Goal: Task Accomplishment & Management: Complete application form

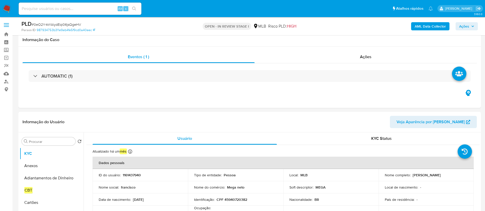
scroll to position [498, 0]
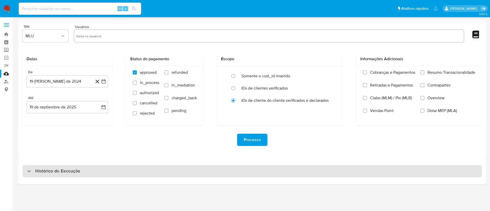
click at [125, 175] on div "Histórico de Execução" at bounding box center [252, 171] width 460 height 12
select select "10"
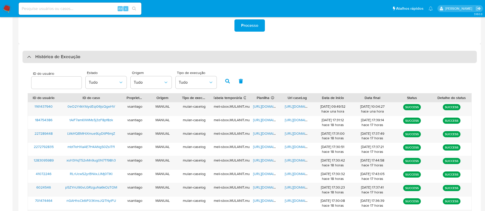
scroll to position [115, 0]
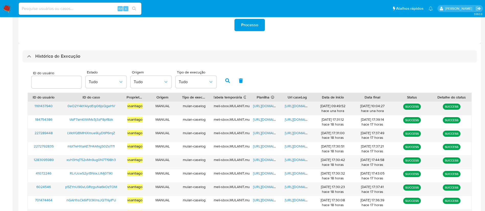
click at [295, 107] on span "https://docs.google.com/document/d/1SdYOhLwDde53q-5Vj9uhipNwcPRoGizPBO9zKAfsd6E…" at bounding box center [302, 105] width 35 height 5
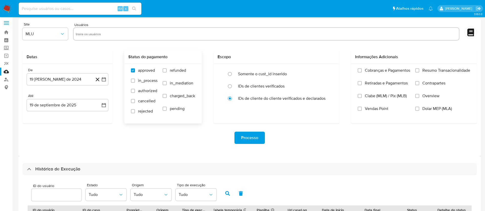
scroll to position [0, 0]
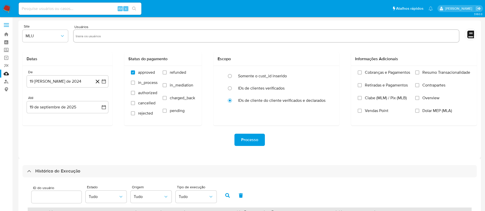
click at [10, 9] on img at bounding box center [7, 8] width 9 height 9
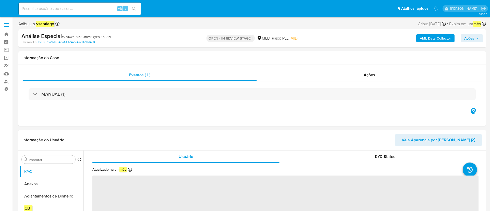
select select "10"
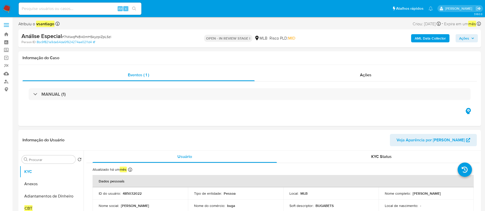
click at [437, 39] on b "AML Data Collector" at bounding box center [429, 38] width 31 height 8
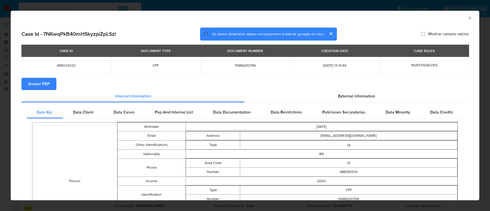
click at [40, 84] on span "Anexar PDF" at bounding box center [39, 83] width 22 height 11
click at [460, 19] on div "AML Data Collector" at bounding box center [240, 17] width 453 height 6
click at [468, 18] on icon "Fechar a janela" at bounding box center [470, 17] width 5 height 5
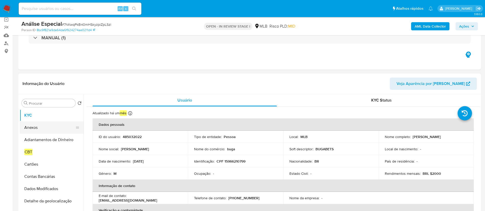
click at [40, 127] on button "Anexos" at bounding box center [50, 128] width 60 height 12
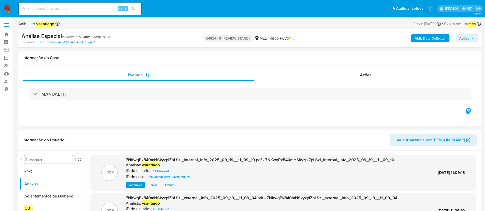
click at [465, 37] on span "Ações" at bounding box center [464, 38] width 10 height 8
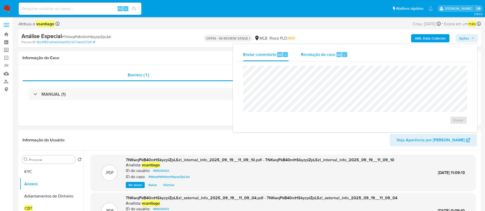
click at [329, 56] on span "Resolução do caso" at bounding box center [318, 55] width 34 height 6
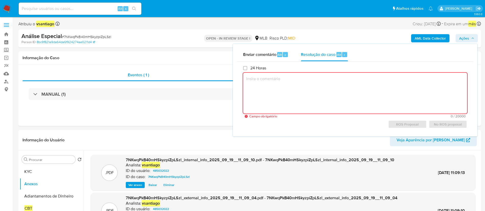
paste textarea "Fatos relevantes concluídos pelo analista: Operações entre créditos e débitos r…"
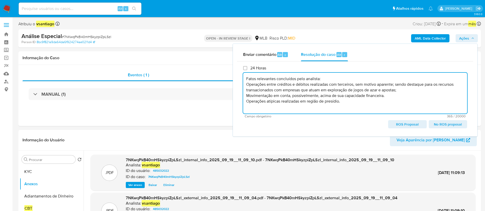
scroll to position [2, 0]
click at [326, 77] on textarea "Fatos relevantes concluídos pelo analista: Operações entre créditos e débitos r…" at bounding box center [355, 93] width 224 height 41
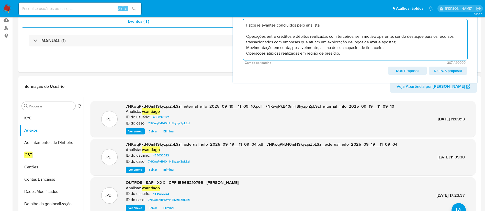
scroll to position [77, 0]
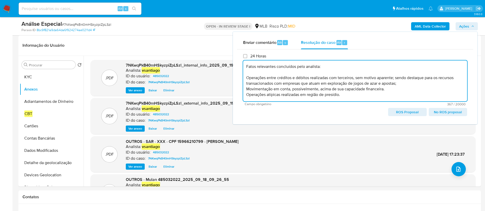
click at [269, 95] on textarea "Fatos relevantes concluídos pelo analista: Operações entre créditos e débitos r…" at bounding box center [355, 81] width 224 height 41
paste textarea "Conclusão do caso: - Comunicação ao COAF - Conta já bloqueada pela equipe de EMS"
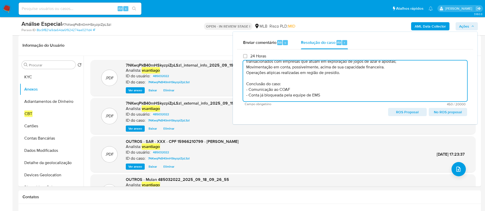
scroll to position [22, 0]
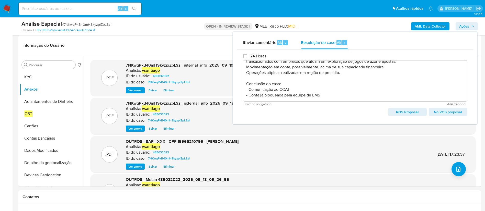
click at [411, 112] on span "ROS Proposal" at bounding box center [406, 112] width 31 height 7
type textarea "Fatos relevantes concluídos pelo analista: Operações entre créditos e débitos r…"
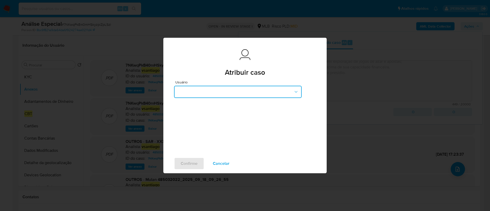
click at [228, 92] on button "button" at bounding box center [238, 92] width 128 height 12
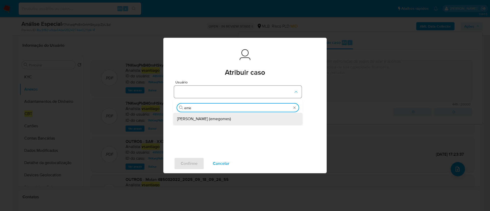
type input "emer"
click at [217, 116] on span "Jose Emerson Gomes Pereira (emegomes)" at bounding box center [204, 118] width 54 height 5
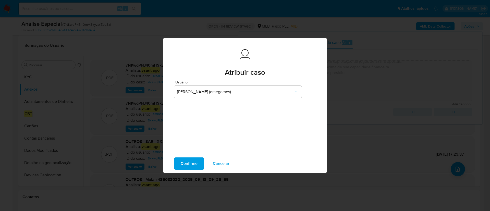
click at [196, 166] on span "Confirme" at bounding box center [189, 163] width 17 height 11
type textarea "Fatos relevantes concluídos pelo analista: Operações entre créditos e débitos r…"
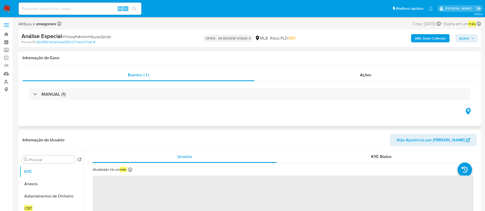
select select "10"
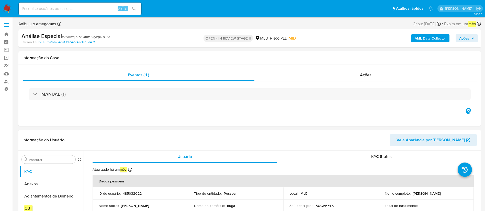
drag, startPoint x: 11, startPoint y: 11, endPoint x: 7, endPoint y: 11, distance: 3.6
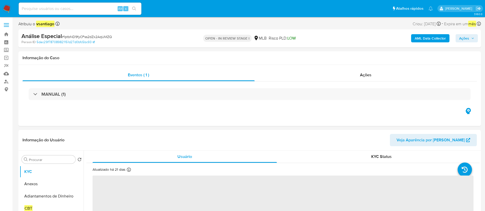
select select "10"
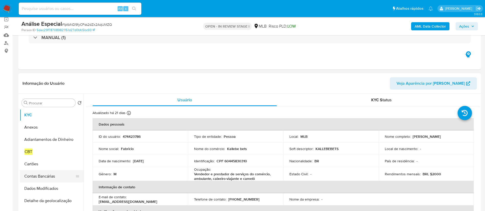
scroll to position [77, 0]
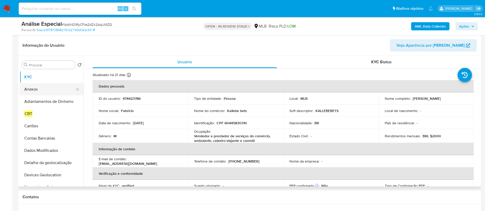
click at [45, 90] on button "Anexos" at bounding box center [50, 89] width 60 height 12
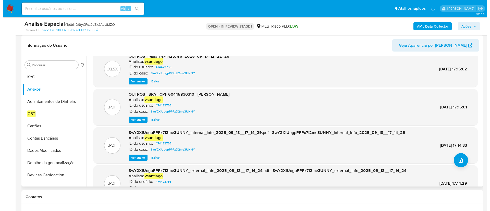
scroll to position [0, 0]
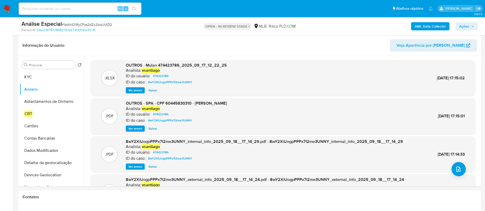
click at [436, 27] on b "AML Data Collector" at bounding box center [429, 26] width 31 height 8
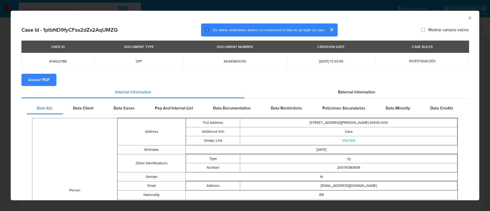
click at [47, 77] on span "Anexar PDF" at bounding box center [39, 79] width 22 height 11
click at [468, 18] on icon "Fechar a janela" at bounding box center [470, 17] width 5 height 5
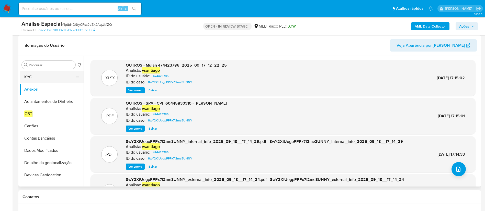
click at [44, 78] on button "KYC" at bounding box center [50, 77] width 60 height 12
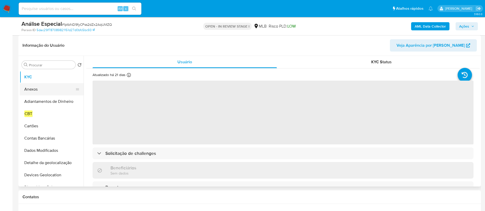
click at [42, 88] on button "Anexos" at bounding box center [50, 89] width 60 height 12
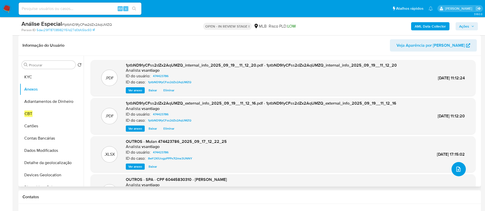
click at [455, 173] on button "upload-file" at bounding box center [458, 169] width 14 height 14
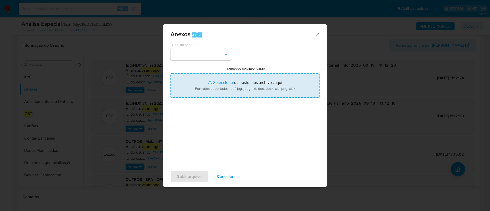
click at [214, 77] on input "Tamanho máximo: 50MB Seleccionar archivos" at bounding box center [245, 85] width 149 height 25
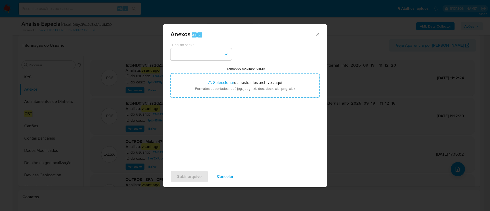
click at [247, 130] on div "Tipo de anexo Tamanho máximo: 50MB Seleccionar archivos Seleccionar o arrastrar…" at bounding box center [245, 103] width 149 height 121
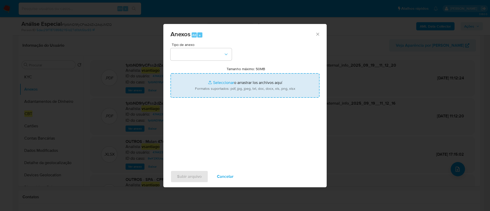
click at [237, 90] on input "Tamanho máximo: 50MB Seleccionar archivos" at bounding box center [245, 85] width 149 height 25
click at [226, 89] on input "Tamanho máximo: 50MB Seleccionar archivos" at bounding box center [245, 85] width 149 height 25
type input "C:\fakepath\Mulan 474423786_2025_09_18_09_43_49.xlsx"
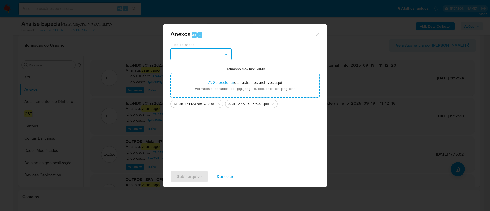
click at [206, 54] on button "button" at bounding box center [201, 54] width 61 height 12
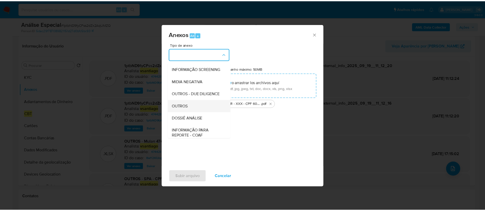
scroll to position [58, 0]
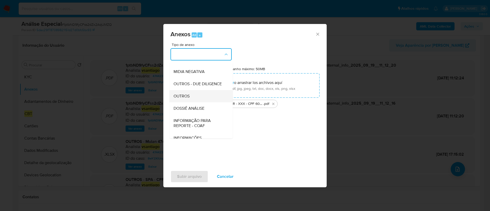
click at [193, 102] on div "OUTROS" at bounding box center [200, 96] width 52 height 12
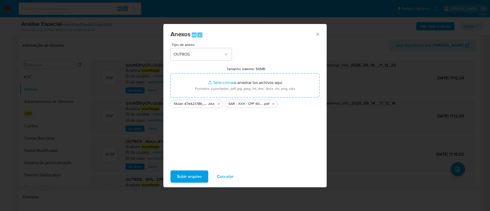
click at [194, 178] on span "Subir arquivo" at bounding box center [189, 176] width 25 height 11
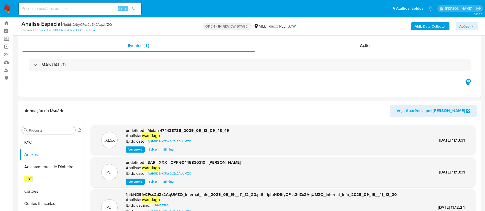
scroll to position [0, 0]
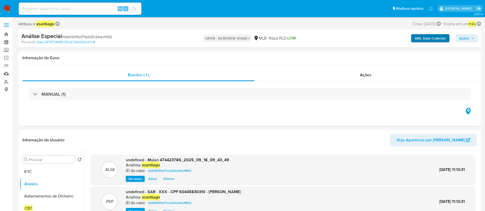
drag, startPoint x: 463, startPoint y: 37, endPoint x: 442, endPoint y: 40, distance: 21.3
click at [463, 37] on span "Ações" at bounding box center [464, 38] width 10 height 8
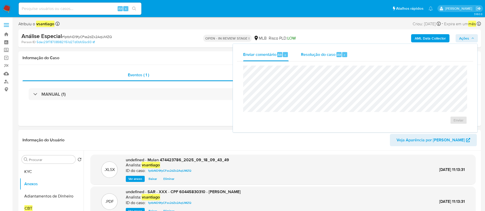
click at [308, 59] on div "Resolução do caso Alt r" at bounding box center [324, 54] width 47 height 13
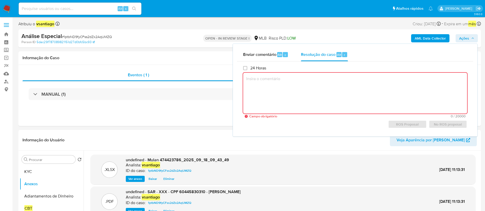
paste textarea "Fatos relevantes concluídos pelo analista: - Aparentemente a movimentação de re…"
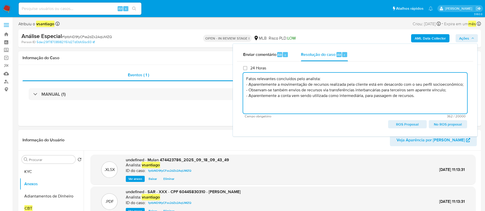
click at [331, 77] on textarea "Fatos relevantes concluídos pelo analista: - Aparentemente a movimentação de re…" at bounding box center [355, 93] width 224 height 41
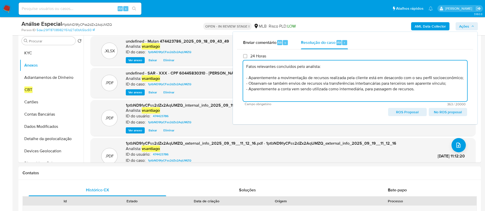
scroll to position [153, 0]
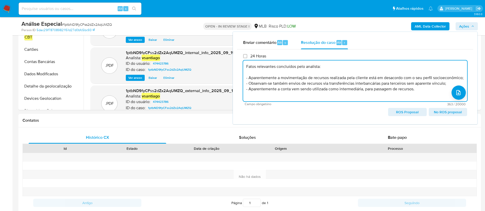
click at [430, 94] on textarea "Fatos relevantes concluídos pelo analista: - Aparentemente a movimentação de re…" at bounding box center [355, 81] width 224 height 41
paste textarea "Conclusão do caso: - Comunicação ao COAF - Manutenção do relacionamento com a i…"
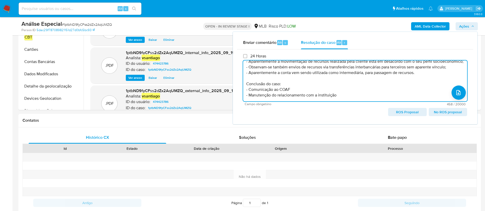
click at [301, 96] on textarea "Fatos relevantes concluídos pelo analista: - Aparentemente a movimentação de re…" at bounding box center [355, 81] width 224 height 41
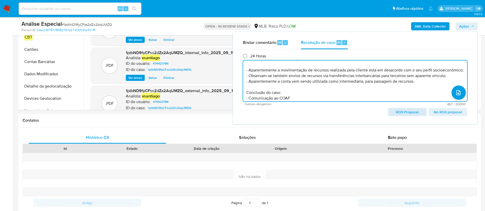
scroll to position [0, 0]
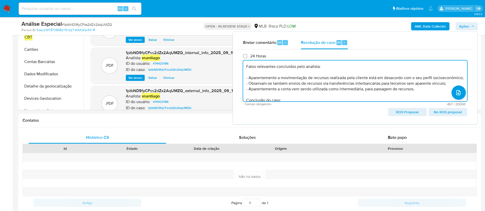
click at [404, 113] on span "ROS Proposal" at bounding box center [406, 112] width 31 height 7
type textarea "Fatos relevantes concluídos pelo analista: - Aparentemente a movimentação de re…"
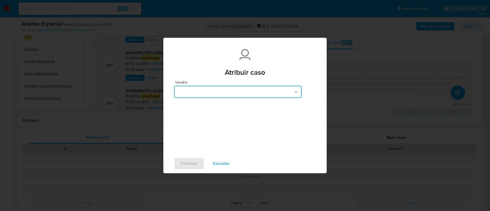
click at [229, 92] on button "button" at bounding box center [238, 92] width 128 height 12
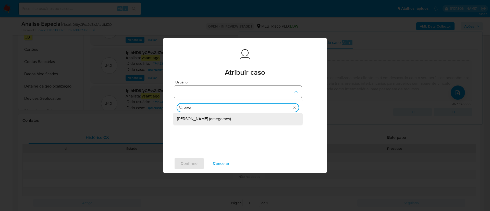
type input "emer"
click at [231, 116] on span "Jose Emerson Gomes Pereira (emegomes)" at bounding box center [204, 118] width 54 height 5
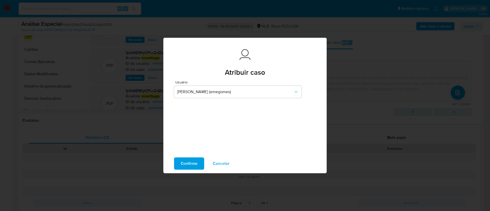
click at [188, 162] on span "Confirme" at bounding box center [189, 163] width 17 height 11
type textarea "Fatos relevantes concluídos pelo analista: - Aparentemente a movimentação de re…"
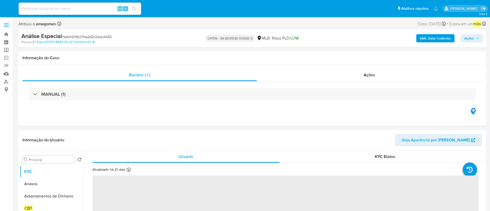
select select "10"
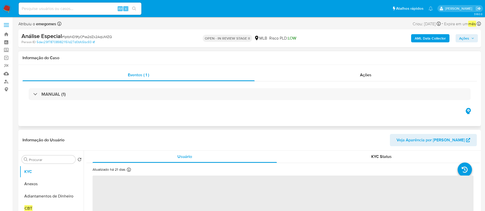
select select "10"
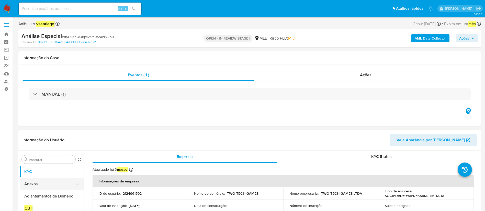
click at [55, 182] on button "Anexos" at bounding box center [50, 184] width 60 height 12
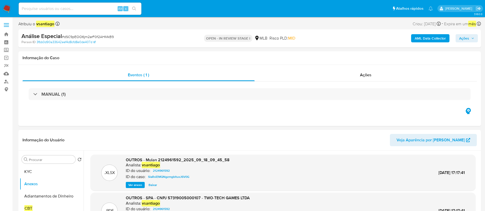
click at [437, 38] on b "AML Data Collector" at bounding box center [429, 38] width 31 height 8
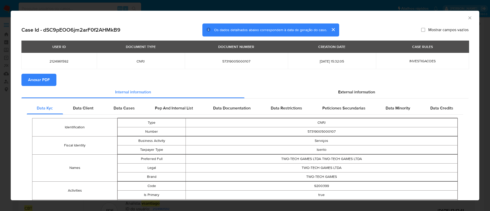
click at [46, 79] on span "Anexar PDF" at bounding box center [39, 79] width 22 height 11
click at [468, 18] on icon "Fechar a janela" at bounding box center [470, 17] width 5 height 5
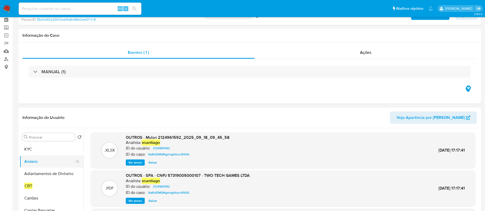
scroll to position [38, 0]
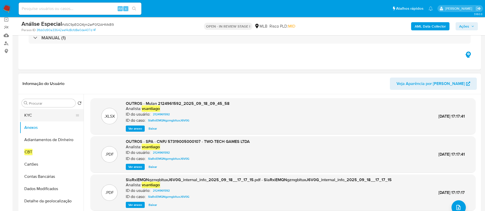
click at [39, 114] on button "KYC" at bounding box center [50, 115] width 60 height 12
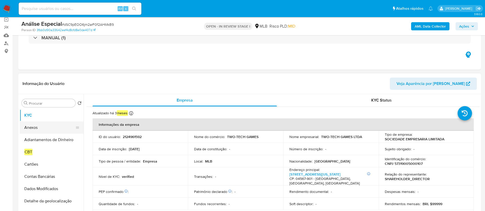
click at [37, 131] on button "Anexos" at bounding box center [50, 128] width 60 height 12
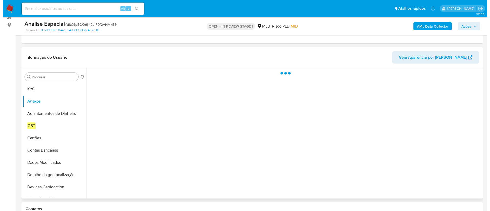
scroll to position [77, 0]
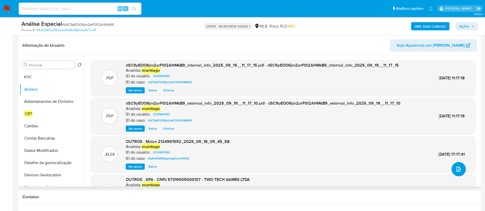
click at [457, 170] on icon "upload-file" at bounding box center [458, 169] width 6 height 6
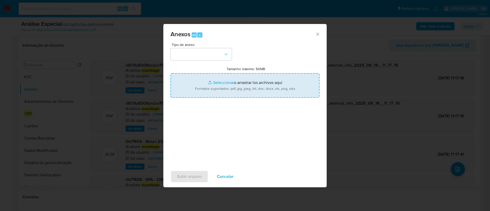
click at [229, 85] on input "Tamanho máximo: 50MB Seleccionar archivos" at bounding box center [245, 85] width 149 height 25
type input "C:\fakepath\SAR - XXX - CNPJ 57319005000107 - TWO-TECH GAMES LTDA.pdf"
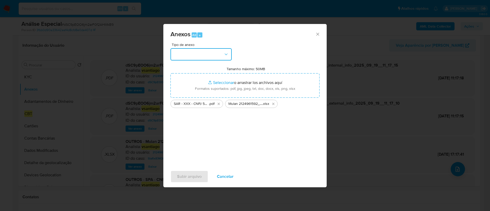
click at [192, 56] on button "button" at bounding box center [201, 54] width 61 height 12
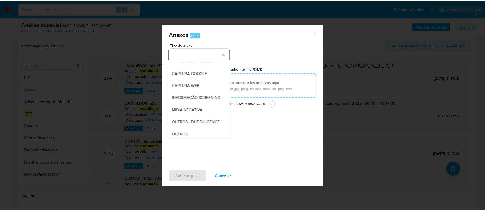
scroll to position [32, 0]
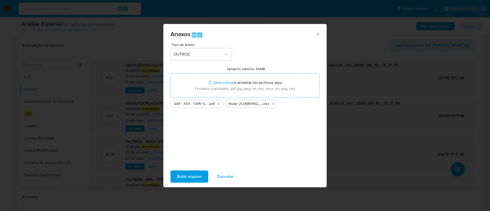
click at [195, 179] on span "Subir arquivo" at bounding box center [189, 176] width 25 height 11
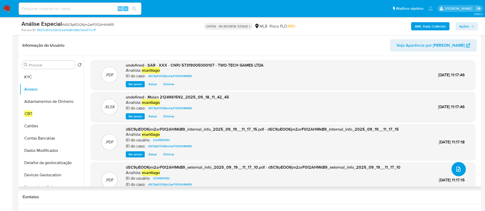
scroll to position [38, 0]
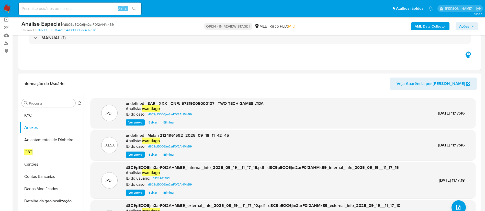
click at [466, 28] on span "Ações" at bounding box center [464, 26] width 10 height 8
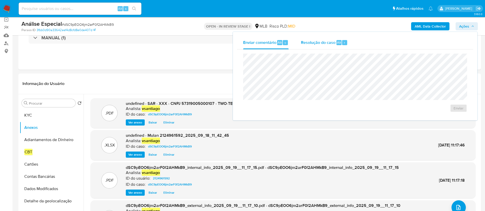
click at [338, 44] on div "Resolução do caso Alt r" at bounding box center [324, 42] width 47 height 13
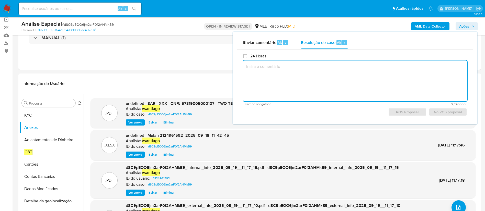
paste textarea "Fatos relevantes concluídos pelo analista: Em buscas externas, foi identificado…"
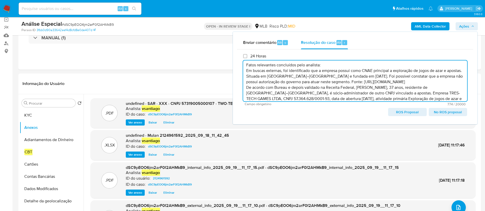
scroll to position [0, 0]
click at [333, 65] on textarea "Fatos relevantes concluídos pelo analista: Em buscas externas, foi identificado…" at bounding box center [355, 81] width 224 height 41
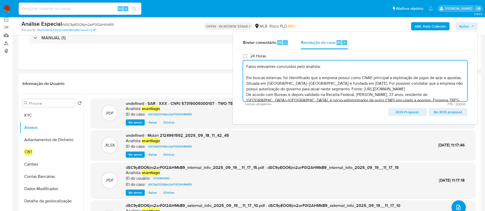
scroll to position [16, 0]
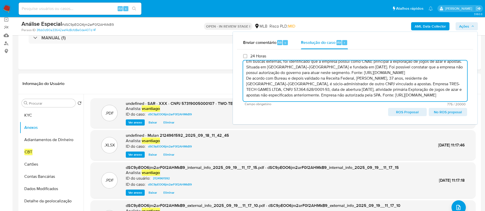
click at [435, 96] on textarea "Fatos relevantes concluídos pelo analista: Em buscas externas, foi identificado…" at bounding box center [355, 81] width 224 height 41
paste textarea "Conclusão do caso: - Comunicação ao COAF - Manutenção do relacionamento com a i…"
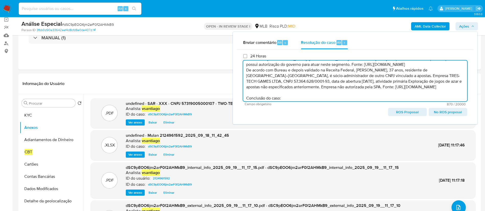
scroll to position [44, 0]
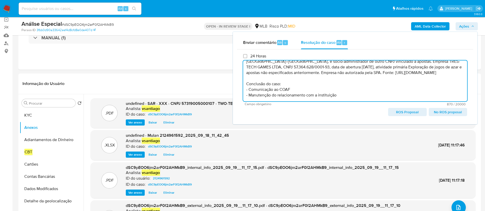
click at [306, 95] on textarea "Fatos relevantes concluídos pelo analista: Em buscas externas, foi identificado…" at bounding box center [355, 81] width 224 height 41
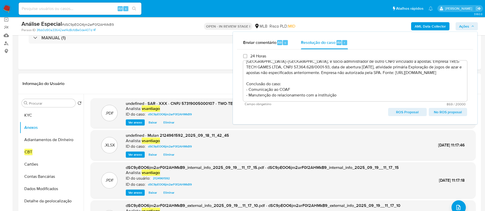
click at [409, 113] on span "ROS Proposal" at bounding box center [406, 112] width 31 height 7
type textarea "Fatos relevantes concluídos pelo analista: Em buscas externas, foi identificado…"
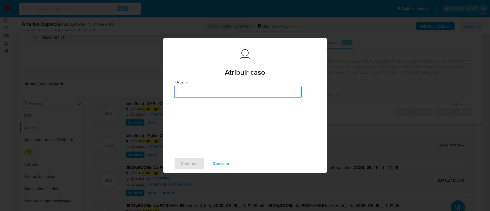
click at [219, 88] on button "button" at bounding box center [238, 92] width 128 height 12
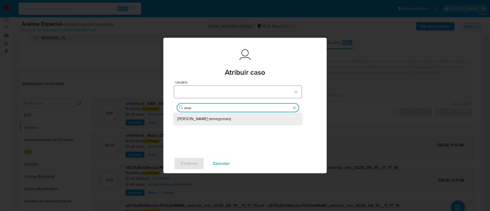
type input "emer"
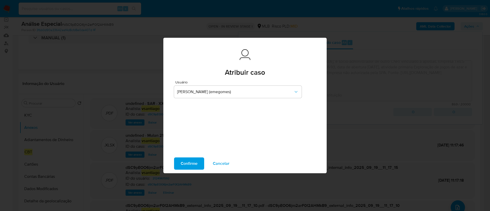
click at [193, 162] on span "Confirme" at bounding box center [189, 163] width 17 height 11
type textarea "Fatos relevantes concluídos pelo analista: Em buscas externas, foi identificado…"
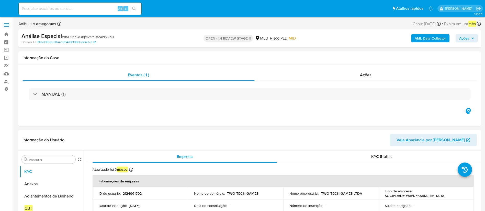
select select "10"
click at [6, 11] on img at bounding box center [7, 8] width 9 height 9
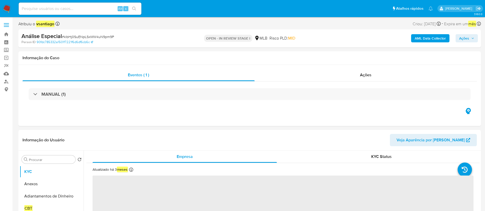
select select "10"
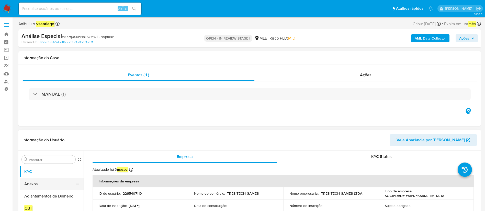
click at [43, 187] on button "Anexos" at bounding box center [50, 184] width 60 height 12
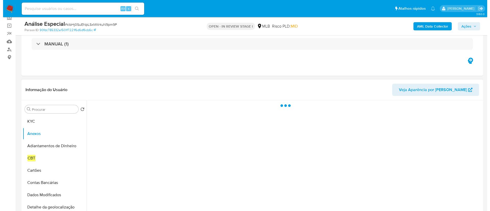
scroll to position [77, 0]
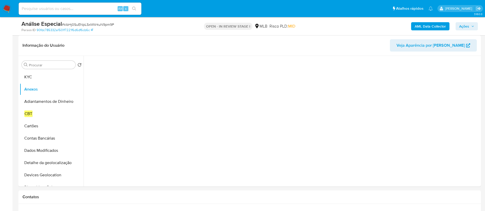
click at [428, 26] on b "AML Data Collector" at bounding box center [429, 26] width 31 height 8
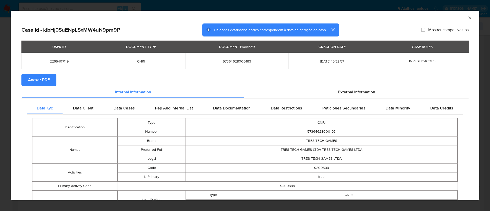
click at [36, 80] on span "Anexar PDF" at bounding box center [39, 79] width 22 height 11
click at [468, 18] on icon "Fechar a janela" at bounding box center [470, 17] width 5 height 5
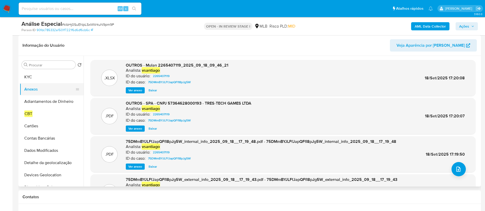
click at [44, 92] on button "Anexos" at bounding box center [50, 89] width 60 height 12
click at [45, 76] on button "KYC" at bounding box center [50, 77] width 60 height 12
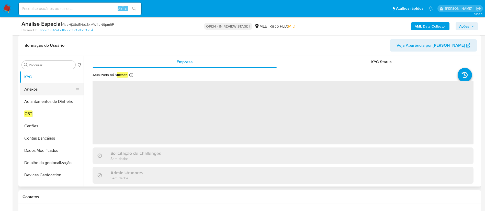
click at [40, 89] on button "Anexos" at bounding box center [50, 89] width 60 height 12
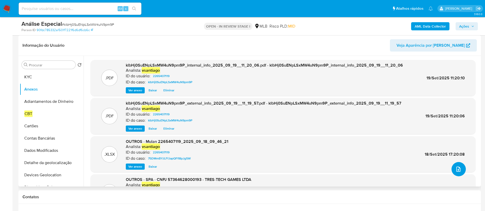
click at [458, 170] on icon "upload-file" at bounding box center [458, 169] width 6 height 6
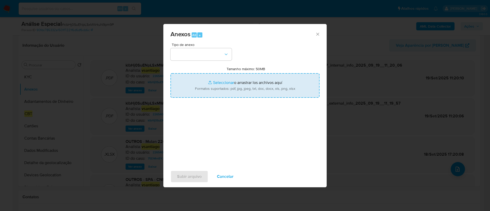
click at [227, 87] on input "Tamanho máximo: 50MB Seleccionar archivos" at bounding box center [245, 85] width 149 height 25
click at [216, 83] on input "Tamanho máximo: 50MB Seleccionar archivos" at bounding box center [245, 85] width 149 height 25
type input "C:\fakepath\SAR - XXX - CNPJ 57364628000193 - TRES-TECH GAMES LTDA.pdf"
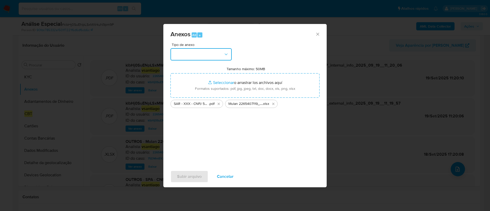
click at [220, 57] on button "button" at bounding box center [201, 54] width 61 height 12
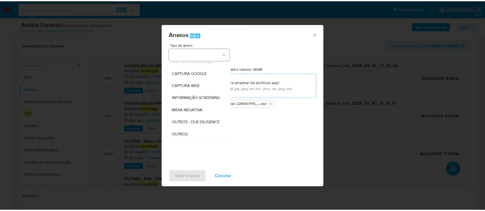
scroll to position [32, 0]
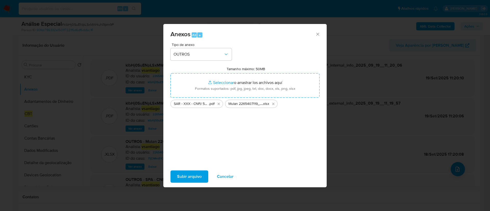
click at [185, 177] on span "Subir arquivo" at bounding box center [189, 176] width 25 height 11
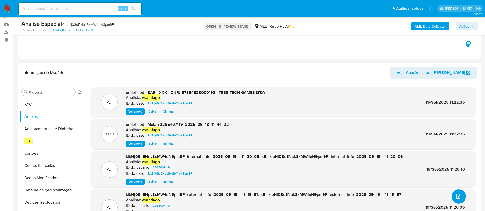
scroll to position [38, 0]
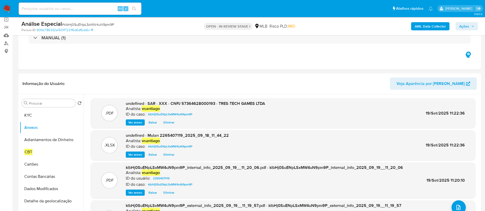
click at [472, 26] on icon "button" at bounding box center [472, 26] width 3 height 3
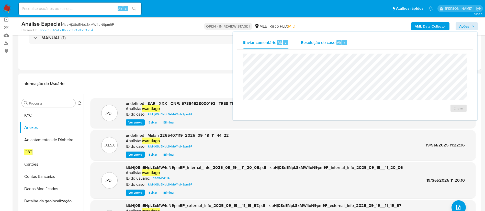
click at [325, 44] on span "Resolução do caso" at bounding box center [318, 42] width 34 height 6
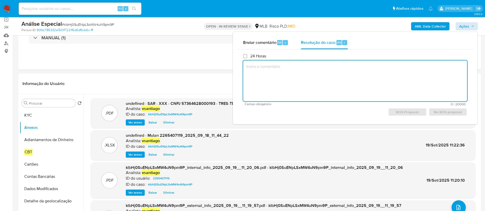
click at [295, 77] on textarea at bounding box center [355, 81] width 224 height 41
paste textarea "Fatos relevantes concluídos pelo analista: Em buscas externas, foi identificado…"
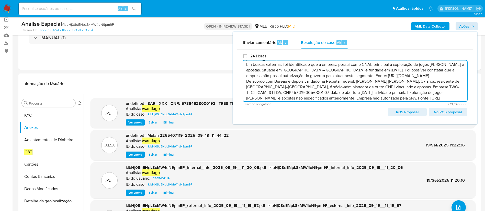
scroll to position [0, 0]
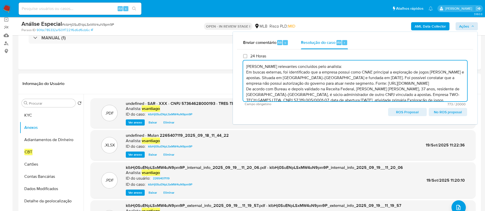
click at [337, 67] on textarea "Fatos relevantes concluídos pelo analista: Em buscas externas, foi identificado…" at bounding box center [355, 81] width 224 height 41
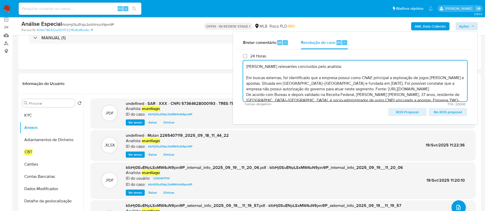
scroll to position [16, 0]
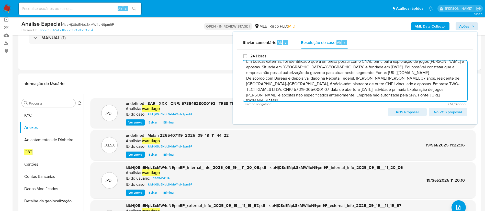
click at [436, 97] on textarea "Fatos relevantes concluídos pelo analista: Em buscas externas, foi identificado…" at bounding box center [355, 81] width 224 height 41
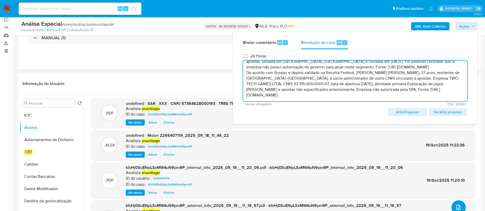
paste textarea "Conclusão do caso: - Comunicação ao COAF - Manutenção do relacionamento com a i…"
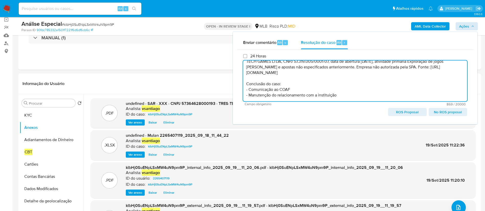
click at [310, 96] on textarea "Fatos relevantes concluídos pelo analista: Em buscas externas, foi identificado…" at bounding box center [355, 81] width 224 height 41
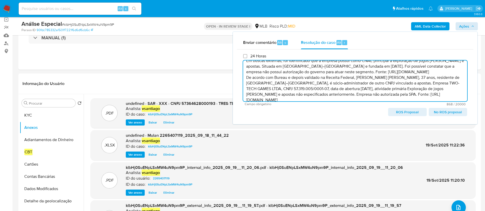
scroll to position [1, 0]
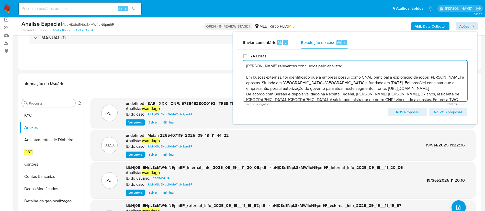
click at [410, 113] on span "ROS Proposal" at bounding box center [406, 112] width 31 height 7
type textarea "Fatos relevantes concluídos pelo analista: Em buscas externas, foi identificado…"
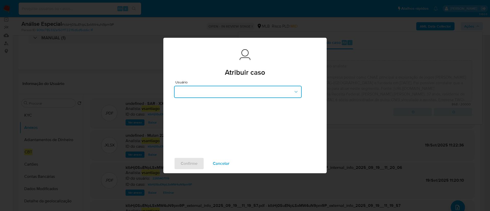
click at [200, 87] on button "button" at bounding box center [238, 92] width 128 height 12
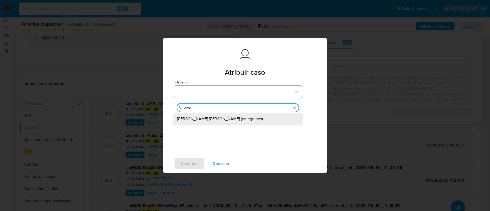
type input "emer"
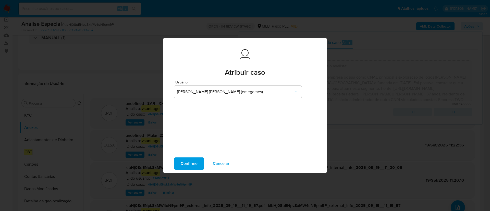
click at [192, 167] on span "Confirme" at bounding box center [189, 163] width 17 height 11
type textarea "Fatos relevantes concluídos pelo analista: Em buscas externas, foi identificado…"
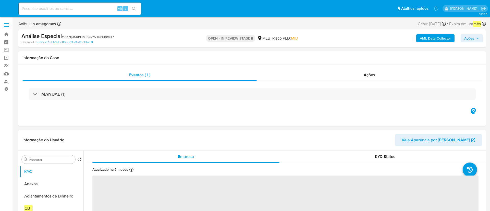
select select "10"
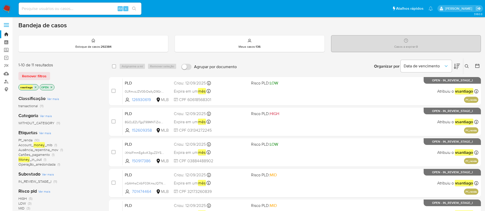
click at [84, 82] on div "1-10 de 11 resultados Remover filtros vsantiago OPEN" at bounding box center [59, 76] width 82 height 29
click at [75, 81] on div "1-10 de 11 resultados Remover filtros vsantiago OPEN" at bounding box center [59, 76] width 82 height 29
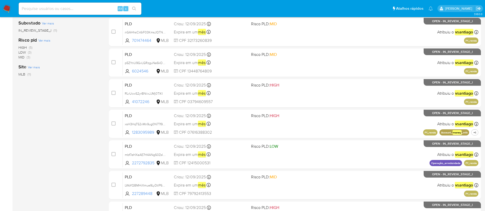
scroll to position [96, 0]
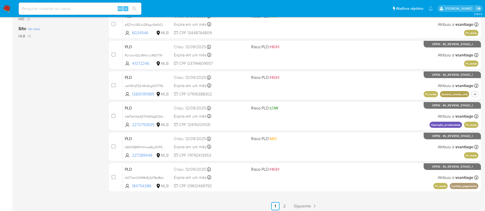
scroll to position [211, 0]
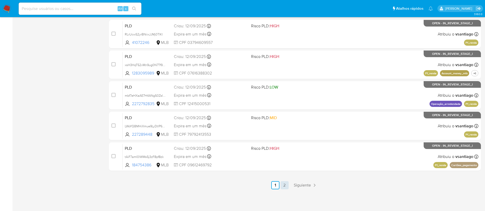
click at [283, 185] on link "2" at bounding box center [284, 185] width 8 height 8
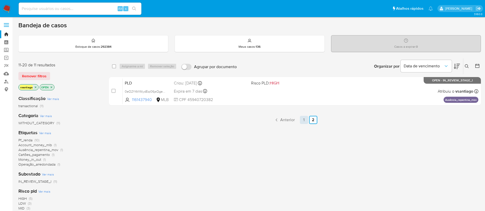
click at [303, 122] on link "1" at bounding box center [304, 120] width 8 height 8
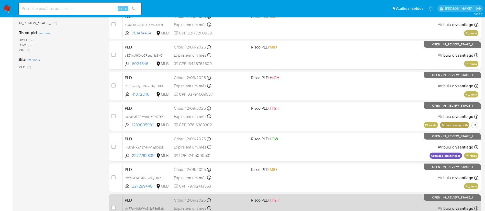
scroll to position [211, 0]
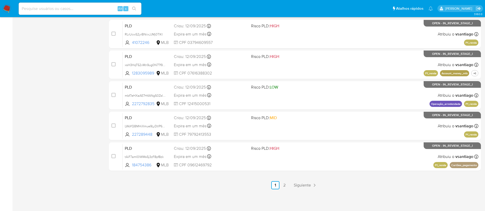
click at [207, 189] on ul "Anterior 1 2 Siguiente" at bounding box center [295, 185] width 372 height 8
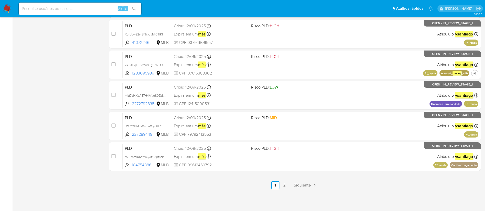
drag, startPoint x: 10, startPoint y: 7, endPoint x: 16, endPoint y: 6, distance: 6.3
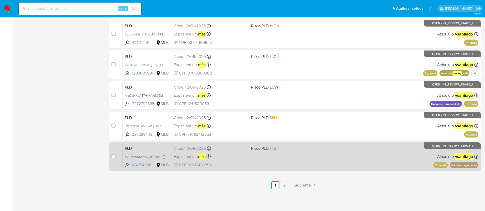
click at [156, 159] on span "tAiF7amI0lWMs5j3zF8pf8zk" at bounding box center [144, 157] width 39 height 6
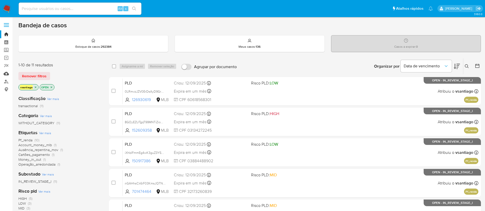
click at [4, 75] on link "Mulan" at bounding box center [30, 74] width 61 height 8
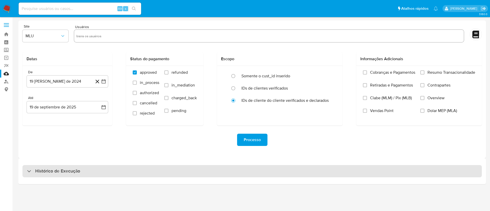
click at [167, 168] on div "Histórico de Execução" at bounding box center [252, 171] width 460 height 12
select select "10"
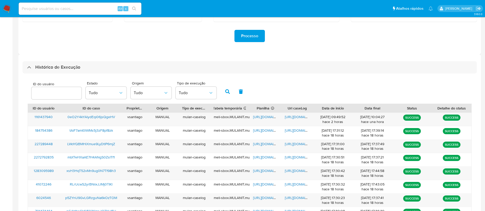
scroll to position [115, 0]
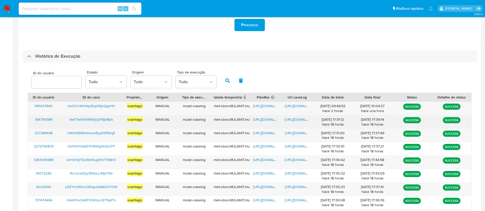
click at [95, 119] on span "tAiF7amI0lWMs5j3zF8pf8zk" at bounding box center [90, 119] width 43 height 5
click at [264, 119] on span "https://docs.google.com/spreadsheets/d/1snkPlXVoUU1kRi_GdN3kt5AccU9nQZElCCuxQn_…" at bounding box center [270, 119] width 35 height 5
click at [299, 120] on span "https://docs.google.com/document/d/10QtrmUU6OWB-EP9gRIrQ1-6zxtRw0f3NNePTicgZCk4…" at bounding box center [302, 119] width 35 height 5
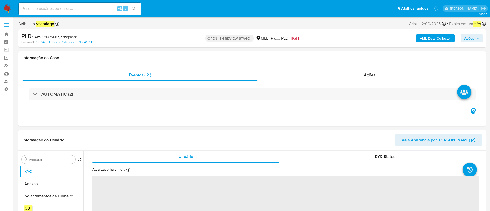
select select "10"
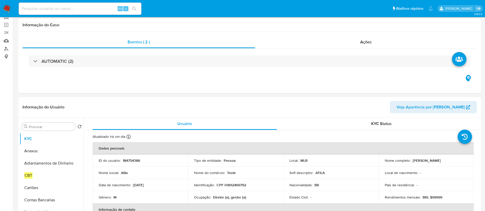
scroll to position [77, 0]
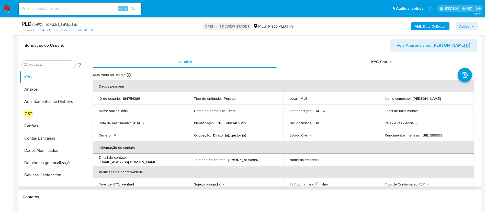
drag, startPoint x: 410, startPoint y: 100, endPoint x: 434, endPoint y: 98, distance: 24.4
click at [442, 99] on div "Nome completo : [PERSON_NAME]" at bounding box center [425, 98] width 83 height 5
copy div "[PERSON_NAME]"
click at [229, 122] on p "CPF 09612469792" at bounding box center [231, 123] width 30 height 5
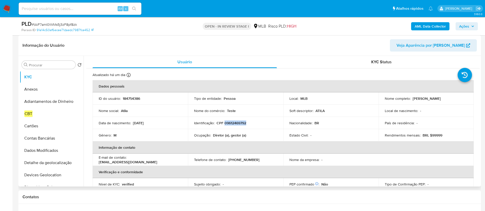
copy p "09612469792"
click at [49, 65] on input "Procurar" at bounding box center [51, 65] width 44 height 5
type input "f"
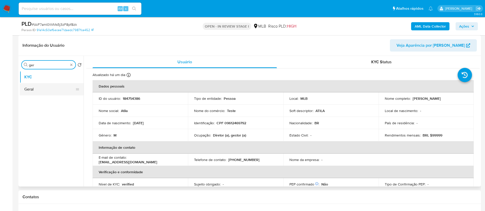
type input "ger"
click at [30, 91] on button "Geral" at bounding box center [50, 89] width 60 height 12
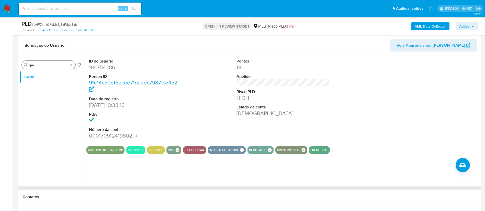
click at [45, 67] on input "ger" at bounding box center [48, 65] width 39 height 5
click at [43, 76] on button "Documentação" at bounding box center [50, 77] width 60 height 12
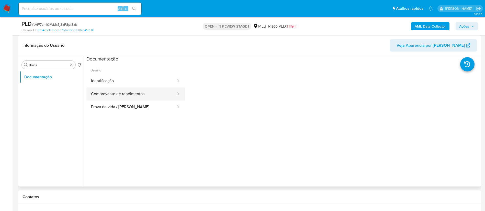
click at [154, 96] on button "Comprovante de rendimentos" at bounding box center [131, 94] width 90 height 13
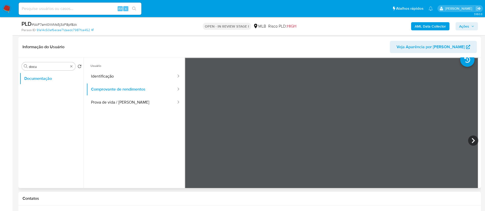
scroll to position [38, 0]
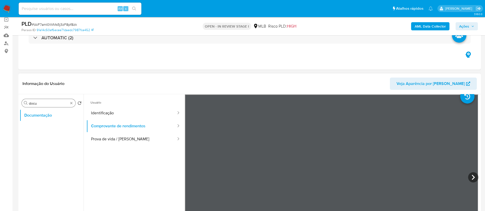
click at [47, 102] on input "docu" at bounding box center [48, 103] width 39 height 5
click at [47, 102] on input "x" at bounding box center [48, 103] width 39 height 5
click at [47, 102] on input "c" at bounding box center [48, 103] width 39 height 5
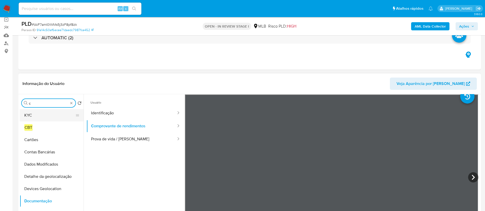
click at [41, 112] on button "KYC" at bounding box center [50, 115] width 60 height 12
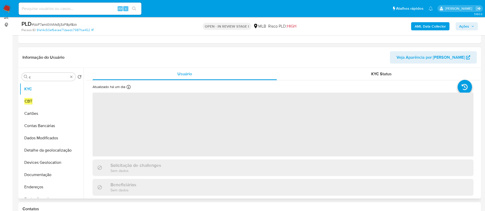
scroll to position [77, 0]
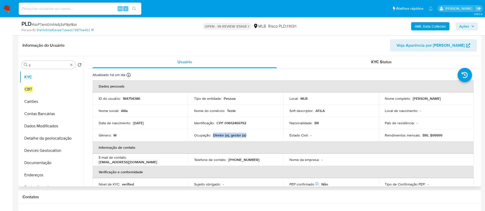
drag, startPoint x: 242, startPoint y: 135, endPoint x: 213, endPoint y: 136, distance: 29.1
click at [213, 136] on div "Ocupação : Diretor (a), gestor (a)" at bounding box center [235, 135] width 83 height 5
click at [239, 138] on td "Ocupação : Diretor (a), gestor (a)" at bounding box center [235, 135] width 95 height 12
drag, startPoint x: 249, startPoint y: 135, endPoint x: 194, endPoint y: 135, distance: 55.4
click at [194, 135] on div "Ocupação : Diretor (a), gestor (a)" at bounding box center [235, 135] width 83 height 5
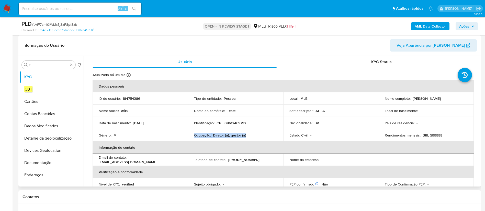
copy div "Ocupação : Diretor (a), gestor (a)"
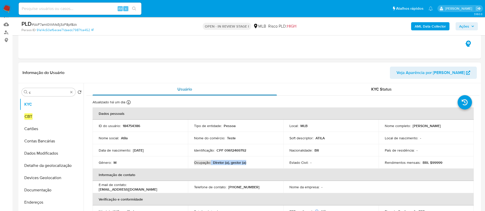
scroll to position [38, 0]
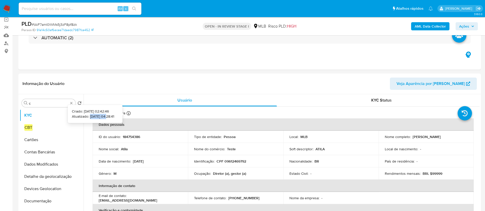
copy p "18/09/2025"
drag, startPoint x: 82, startPoint y: 116, endPoint x: 100, endPoint y: 116, distance: 17.9
click at [100, 116] on p "Atualizado: 18/09/2025 04:28:41" at bounding box center [93, 116] width 42 height 5
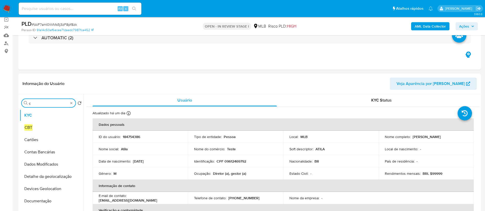
click at [43, 104] on input "c" at bounding box center [48, 103] width 39 height 5
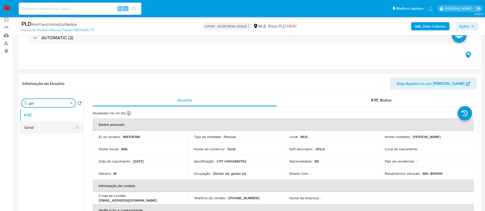
type input "ger"
click at [46, 127] on button "Geral" at bounding box center [50, 128] width 60 height 12
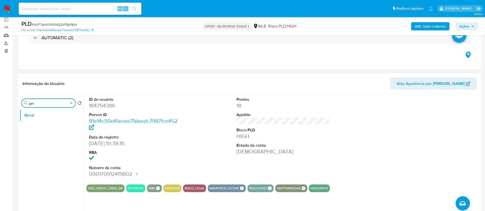
click at [48, 102] on input "ger" at bounding box center [48, 103] width 39 height 5
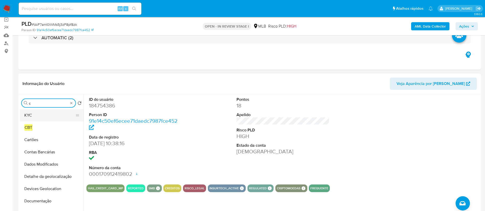
type input "c"
click at [42, 114] on button "KYC" at bounding box center [50, 115] width 60 height 12
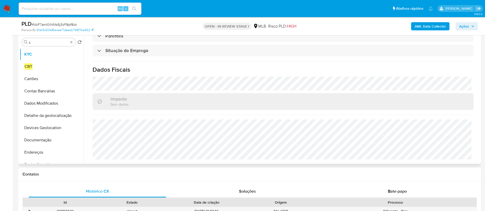
scroll to position [87, 0]
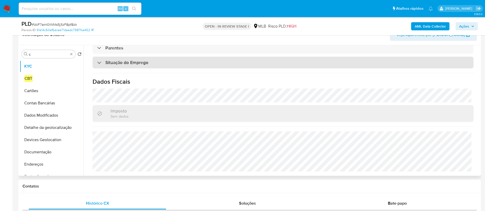
click at [175, 68] on div "Situação do Emprego" at bounding box center [282, 63] width 381 height 12
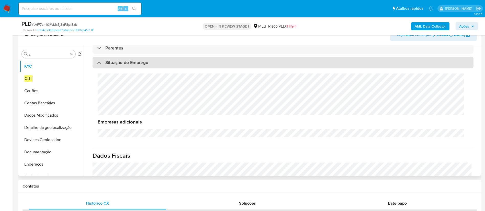
click at [172, 62] on div "Situação do Emprego" at bounding box center [282, 63] width 381 height 12
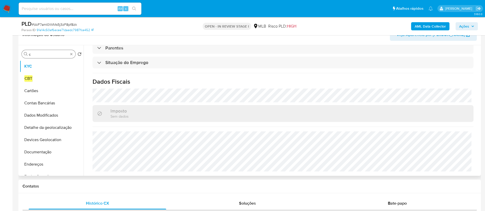
click at [42, 56] on input "c" at bounding box center [48, 54] width 39 height 5
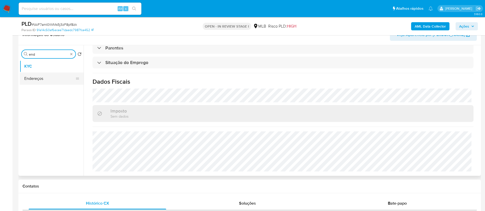
type input "end"
click at [33, 77] on button "Endereços" at bounding box center [50, 79] width 60 height 12
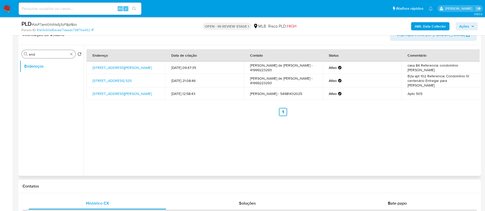
click at [48, 54] on input "end" at bounding box center [48, 54] width 39 height 5
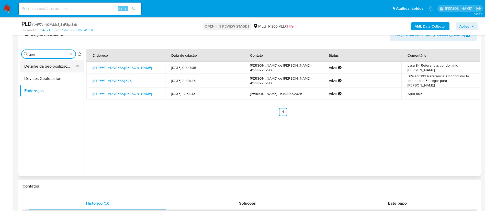
type input "geo"
click at [49, 68] on button "Detalhe da geolocalização" at bounding box center [50, 66] width 60 height 12
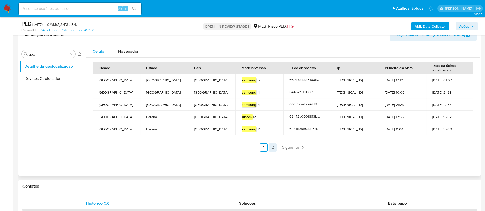
click at [272, 147] on link "2" at bounding box center [272, 148] width 8 height 8
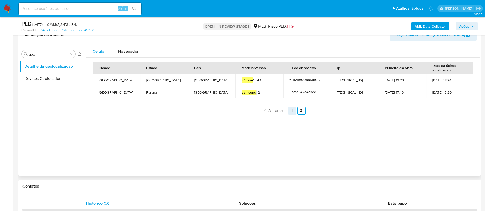
click at [289, 110] on link "1" at bounding box center [292, 111] width 8 height 8
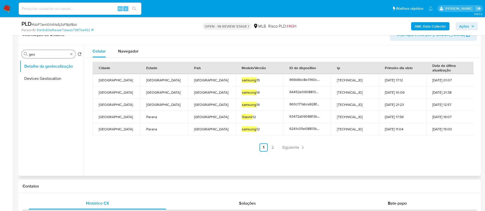
click at [47, 53] on input "geo" at bounding box center [48, 54] width 39 height 5
type input "res"
click at [51, 95] on button "Restrições Novo Mundo" at bounding box center [50, 91] width 60 height 12
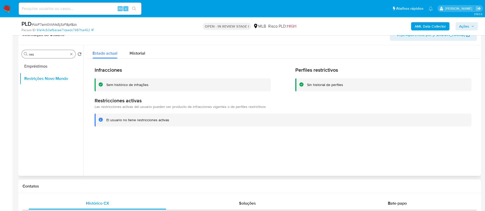
click at [50, 55] on input "res" at bounding box center [48, 54] width 39 height 5
type input "poi"
click at [50, 67] on button "Dispositivos Point" at bounding box center [50, 66] width 60 height 12
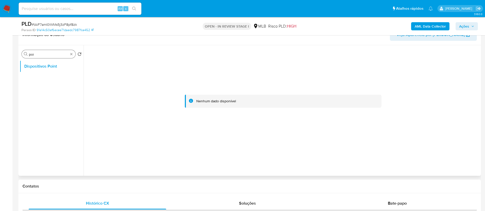
click at [45, 56] on input "poi" at bounding box center [48, 54] width 39 height 5
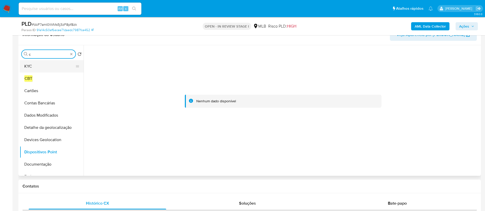
click at [35, 63] on button "KYC" at bounding box center [50, 66] width 60 height 12
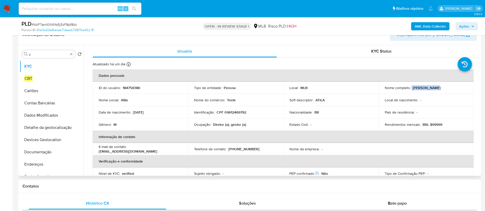
drag, startPoint x: 416, startPoint y: 88, endPoint x: 428, endPoint y: 88, distance: 12.5
click at [428, 88] on div "Nome completo : Atila Dias de Melo" at bounding box center [425, 88] width 83 height 5
drag, startPoint x: 426, startPoint y: 91, endPoint x: 420, endPoint y: 91, distance: 6.1
click at [426, 91] on td "Nome completo : Atila Dias de Melo" at bounding box center [425, 88] width 95 height 12
drag, startPoint x: 411, startPoint y: 89, endPoint x: 442, endPoint y: 89, distance: 30.7
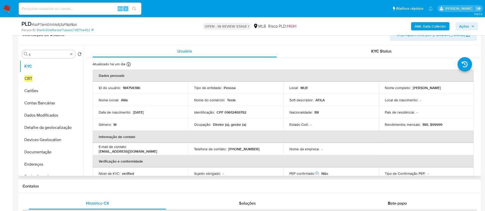
click at [441, 89] on div "Nome completo : Atila Dias de Melo" at bounding box center [425, 88] width 83 height 5
click at [442, 89] on div "Nome completo : Atila Dias de Melo" at bounding box center [425, 88] width 83 height 5
drag, startPoint x: 410, startPoint y: 88, endPoint x: 449, endPoint y: 89, distance: 38.6
click at [449, 89] on div "Nome completo : Atila Dias de Melo" at bounding box center [425, 88] width 83 height 5
copy div "Atila Dias de Melo"
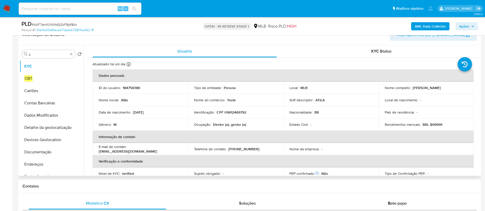
click at [232, 112] on p "CPF 09612469792" at bounding box center [231, 112] width 30 height 5
copy p "09612469792"
drag, startPoint x: 412, startPoint y: 88, endPoint x: 441, endPoint y: 89, distance: 29.1
click at [441, 89] on div "Nome completo : Atila Dias de Melo" at bounding box center [425, 88] width 83 height 5
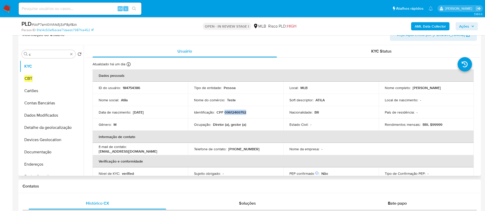
copy p "Atila Dias de Melo"
click at [239, 112] on p "CPF 09612469792" at bounding box center [231, 112] width 30 height 5
copy p "09612469792"
click at [414, 81] on th "Dados pessoais" at bounding box center [282, 75] width 381 height 12
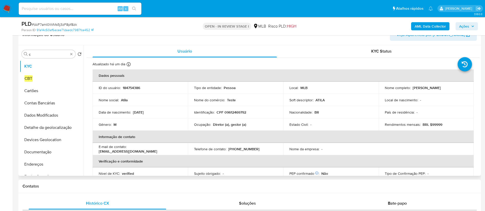
drag, startPoint x: 411, startPoint y: 87, endPoint x: 441, endPoint y: 89, distance: 30.4
click at [441, 89] on div "Nome completo : Atila Dias de Melo" at bounding box center [425, 88] width 83 height 5
copy p "Atila Dias de Melo"
click at [55, 53] on input "c" at bounding box center [48, 54] width 39 height 5
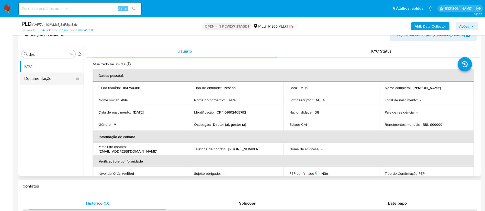
click at [46, 77] on button "Documentação" at bounding box center [50, 79] width 60 height 12
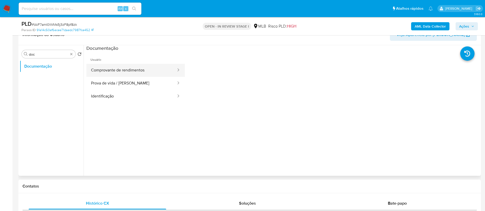
click at [113, 69] on button "Comprovante de rendimentos" at bounding box center [131, 70] width 90 height 13
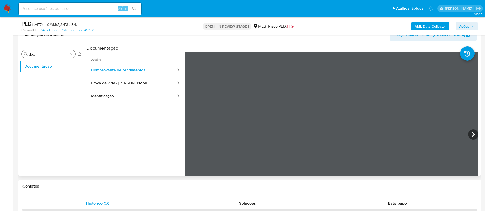
click at [45, 56] on input "doc" at bounding box center [48, 54] width 39 height 5
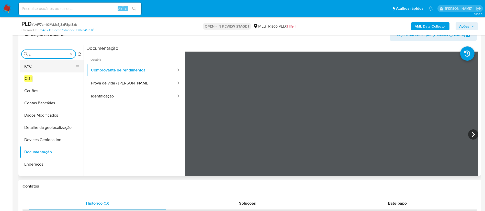
click at [37, 68] on button "KYC" at bounding box center [50, 66] width 60 height 12
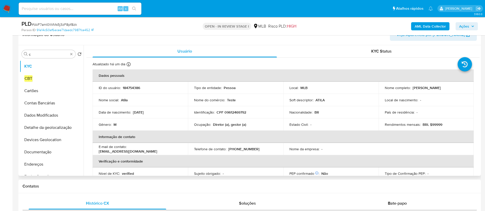
click at [239, 113] on p "CPF 09612469792" at bounding box center [231, 112] width 30 height 5
copy p "09612469792"
click at [412, 88] on p "Atila Dias de Melo" at bounding box center [426, 88] width 28 height 5
drag, startPoint x: 411, startPoint y: 88, endPoint x: 440, endPoint y: 88, distance: 28.6
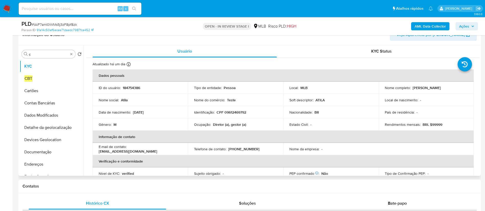
click at [440, 88] on div "Nome completo : Atila Dias de Melo" at bounding box center [425, 88] width 83 height 5
click at [47, 52] on div "Procurar c" at bounding box center [49, 54] width 54 height 8
click at [49, 55] on input "c" at bounding box center [48, 54] width 39 height 5
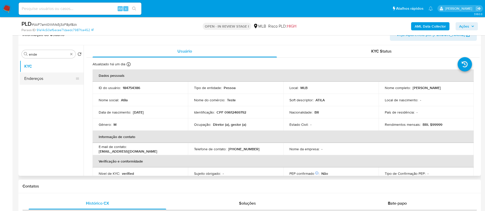
click at [40, 75] on button "Endereços" at bounding box center [50, 79] width 60 height 12
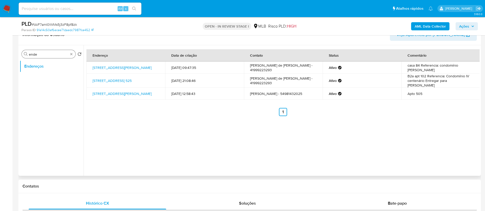
click at [57, 52] on div "Procurar ende" at bounding box center [49, 54] width 54 height 8
click at [55, 53] on input "ende" at bounding box center [48, 54] width 39 height 5
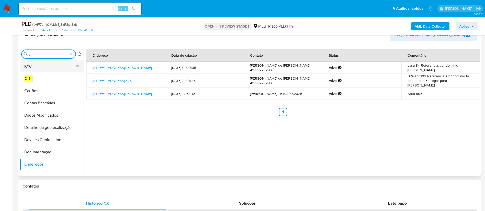
type input "c"
click at [37, 67] on button "KYC" at bounding box center [50, 66] width 60 height 12
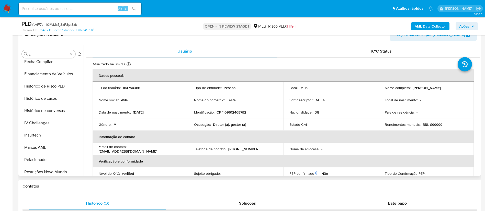
click at [235, 111] on p "CPF 09612469792" at bounding box center [231, 112] width 30 height 5
click at [241, 111] on p "CPF 09612469792" at bounding box center [231, 112] width 30 height 5
click at [237, 115] on td "Identificação : CPF 09612469792" at bounding box center [235, 112] width 95 height 12
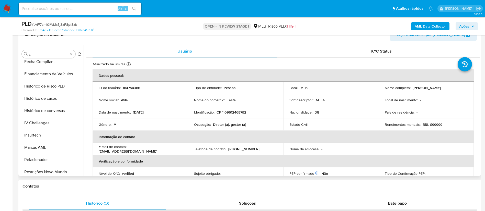
click at [237, 115] on td "Identificação : CPF 09612469792" at bounding box center [235, 112] width 95 height 12
click at [238, 114] on p "CPF 09612469792" at bounding box center [231, 112] width 30 height 5
click at [239, 114] on p "CPF 09612469792" at bounding box center [231, 112] width 30 height 5
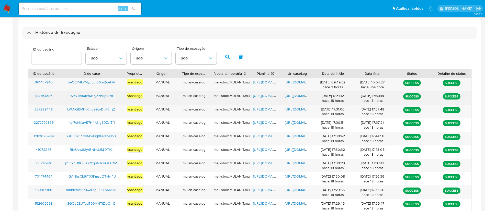
scroll to position [167, 0]
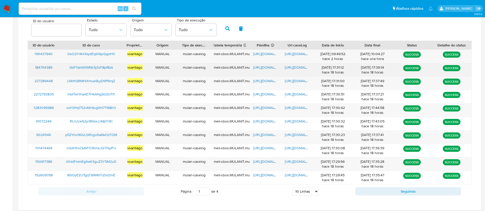
click at [105, 67] on span "tAiF7amI0lWMs5j3zF8pf8zk" at bounding box center [90, 67] width 43 height 5
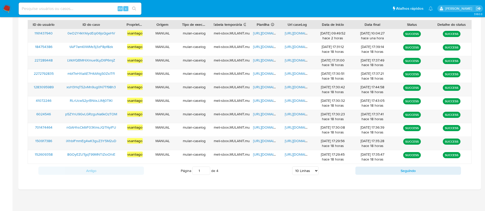
scroll to position [188, 0]
click at [303, 169] on select "5 Linhas 10 Linhas 20 Linhas 25 Linhas 50 Linhas 100 Linhas" at bounding box center [305, 170] width 26 height 9
click at [302, 164] on div "Antigo Página 1 de 4 5 Linhas 10 Linhas 20 Linhas 25 Linhas 50 Linhas 100 Linha…" at bounding box center [250, 171] width 444 height 14
click at [303, 172] on select "5 Linhas 10 Linhas 20 Linhas 25 Linhas 50 Linhas 100 Linhas" at bounding box center [305, 170] width 26 height 9
select select "100"
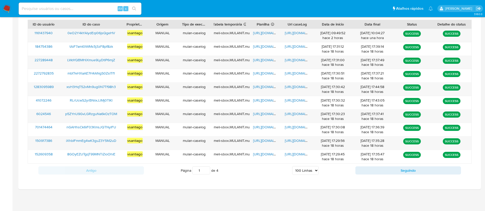
click at [292, 166] on select "5 Linhas 10 Linhas 20 Linhas 25 Linhas 50 Linhas 100 Linhas" at bounding box center [305, 170] width 26 height 9
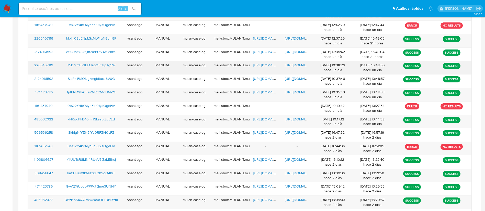
scroll to position [493, 0]
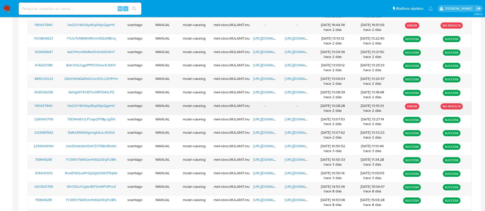
click at [113, 105] on span "0eO2Y4kYAlydEqi06jsQgeHV" at bounding box center [91, 105] width 48 height 5
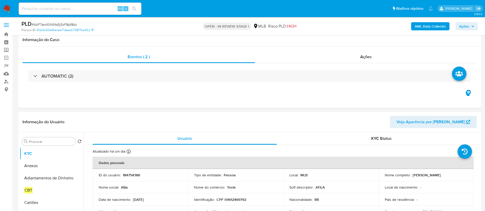
select select "10"
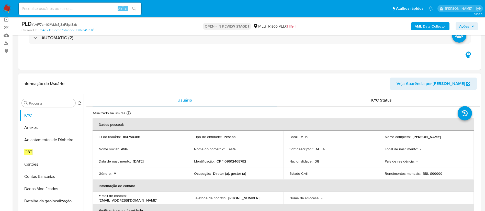
click at [131, 139] on p "184754386" at bounding box center [131, 137] width 17 height 5
copy p "184754386"
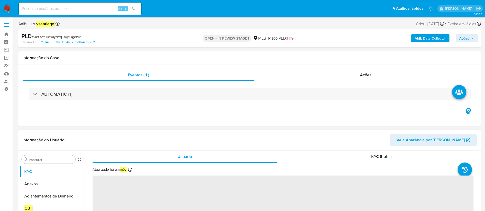
select select "10"
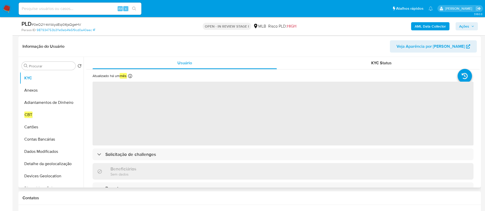
scroll to position [77, 0]
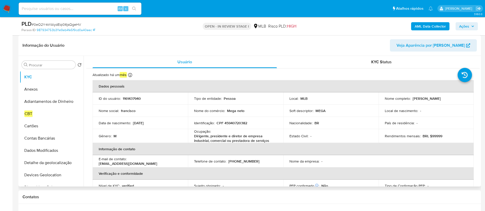
drag, startPoint x: 152, startPoint y: 124, endPoint x: 133, endPoint y: 122, distance: 19.3
click at [133, 122] on div "Data de nascimento : [DEMOGRAPHIC_DATA]" at bounding box center [140, 123] width 83 height 5
copy p "[DATE]"
